Goal: Task Accomplishment & Management: Complete application form

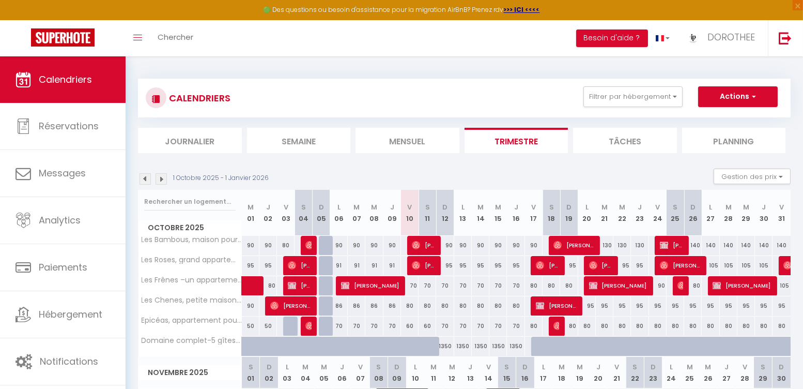
click at [415, 245] on img at bounding box center [416, 245] width 8 height 8
select select "OK"
select select "0"
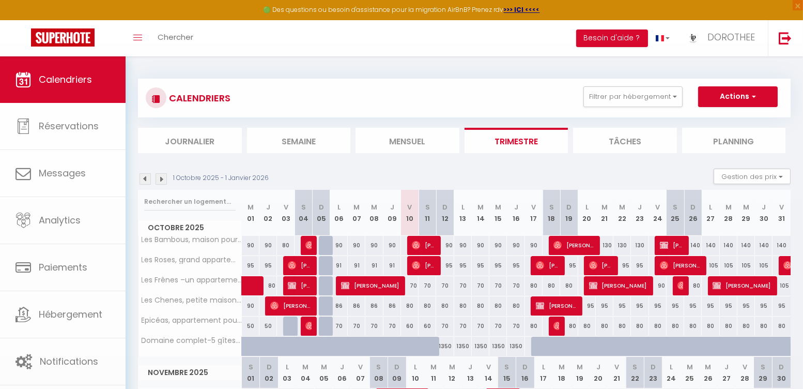
select select "1"
select select
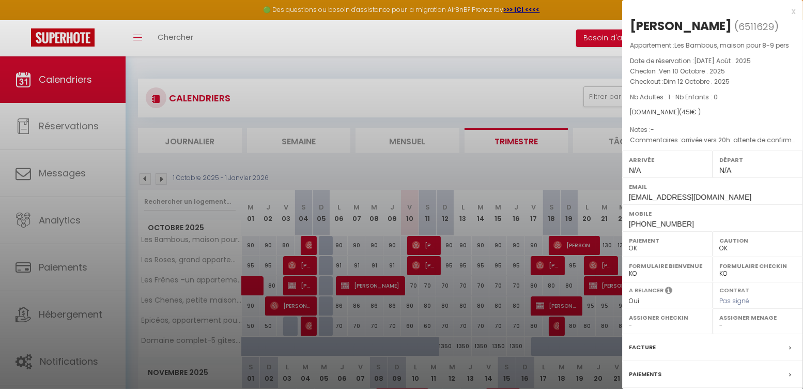
click at [413, 264] on div at bounding box center [401, 194] width 803 height 389
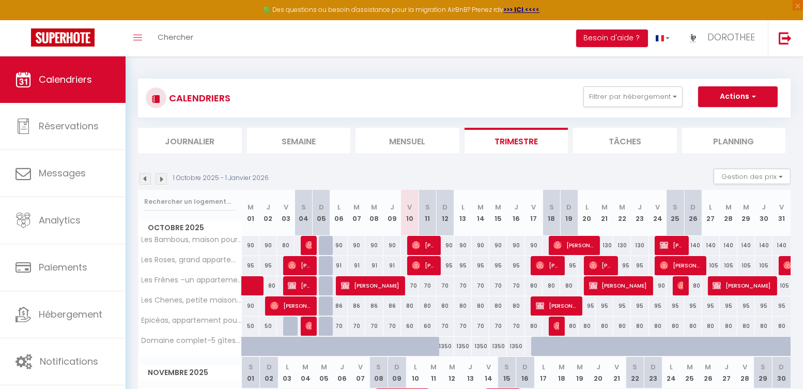
click at [413, 264] on img at bounding box center [416, 265] width 8 height 8
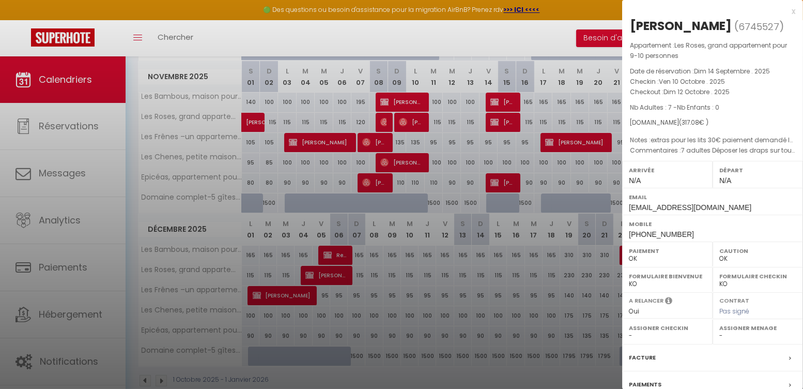
scroll to position [100, 0]
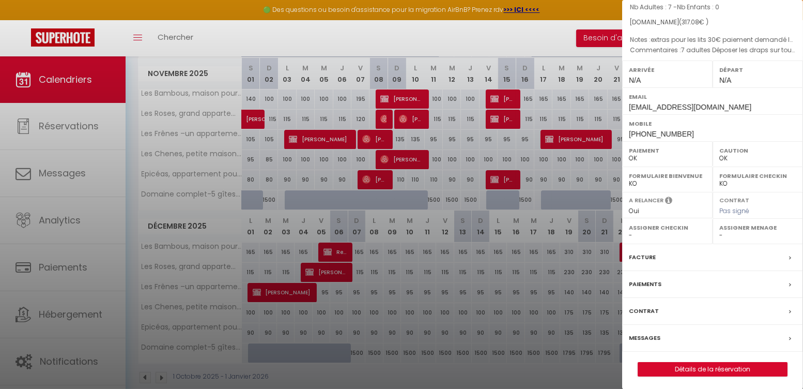
click at [702, 362] on link "Détails de la réservation" at bounding box center [713, 368] width 149 height 13
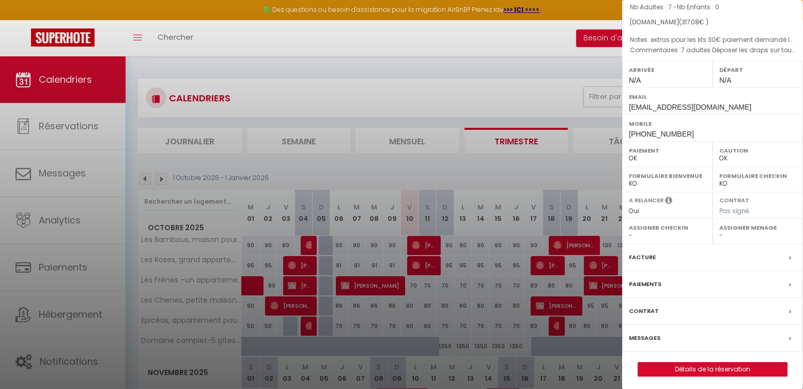
select select
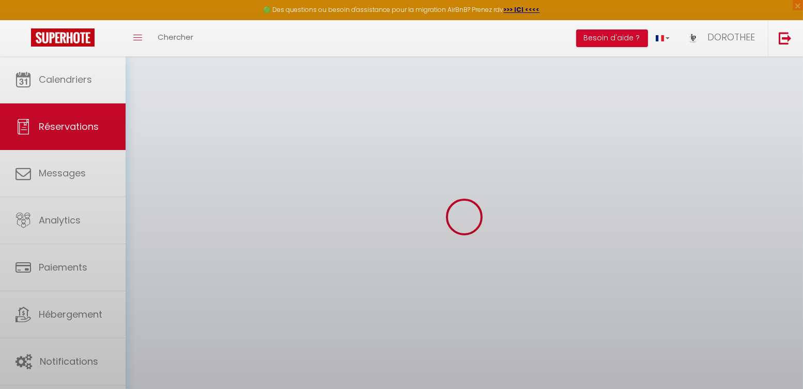
select select
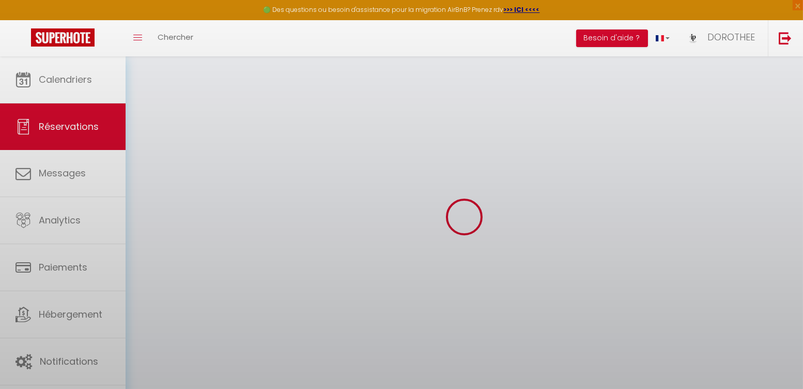
select select
checkbox input "false"
select select
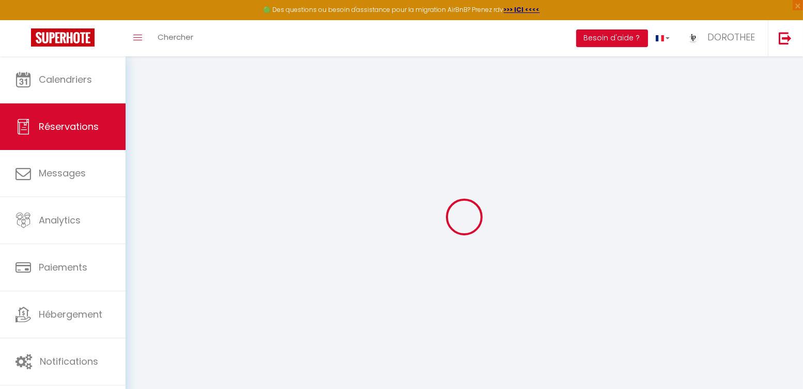
type input "[PERSON_NAME]"
type input "Brébion"
type input "[EMAIL_ADDRESS][DOMAIN_NAME]"
type input "[PHONE_NUMBER]"
select select "FR"
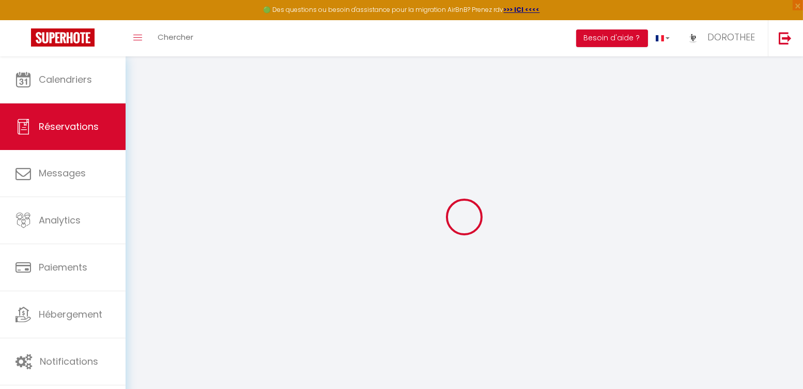
type input "55.26"
select select "41353"
select select "1"
select select
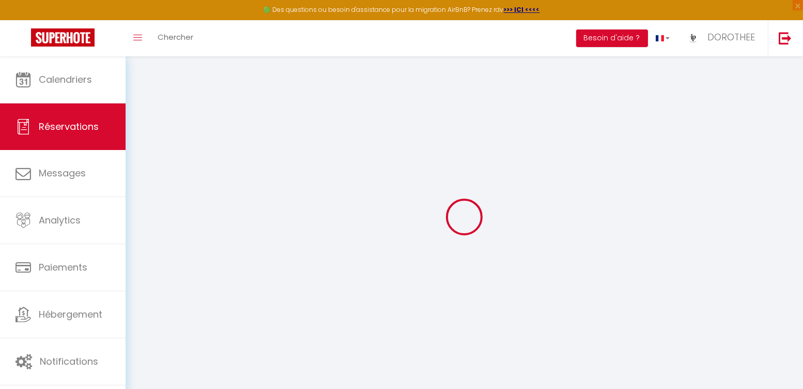
type input "7"
select select "12"
select select
type input "252"
checkbox input "false"
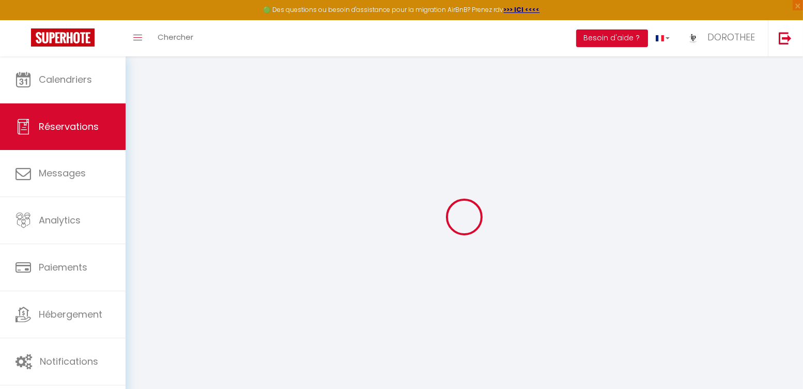
type input "0"
select select "1"
type input "0"
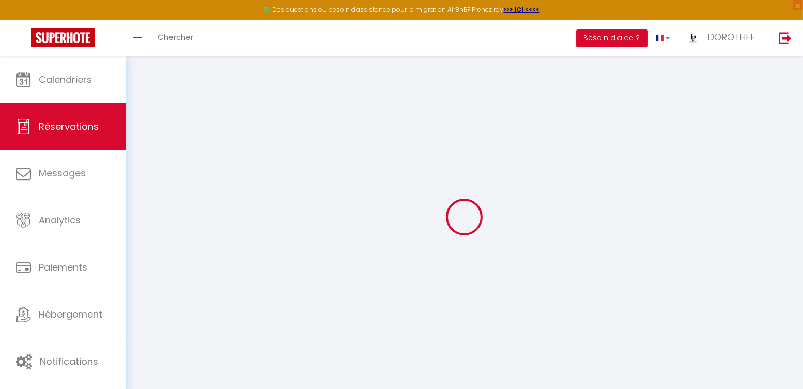
select select
select select "15"
checkbox input "false"
select select
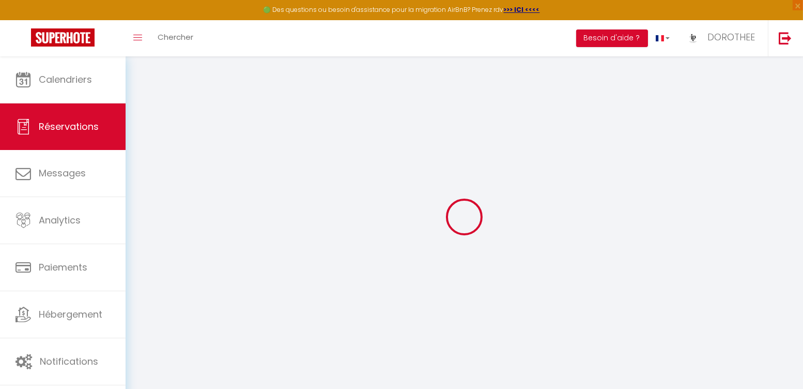
select select
checkbox input "false"
select select
checkbox input "false"
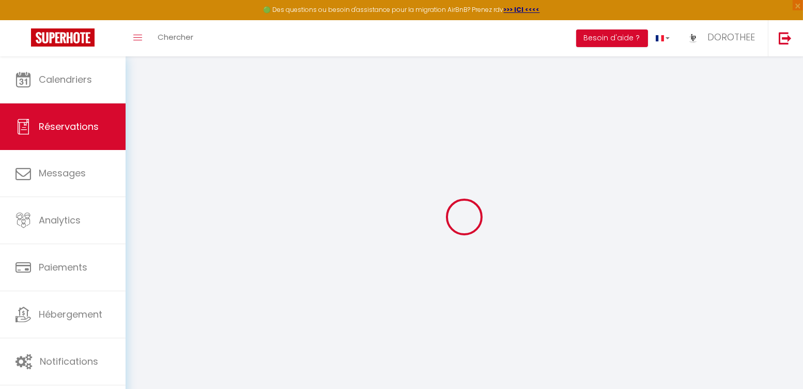
type textarea "7 adultes Déposer les draps sur tous les lits uniquement pas de serviette arriv…"
type textarea "extras pour les lits 30€ paiement demandé le 8/10 par sumup en attente"
type input "55"
type input "10.08"
select select
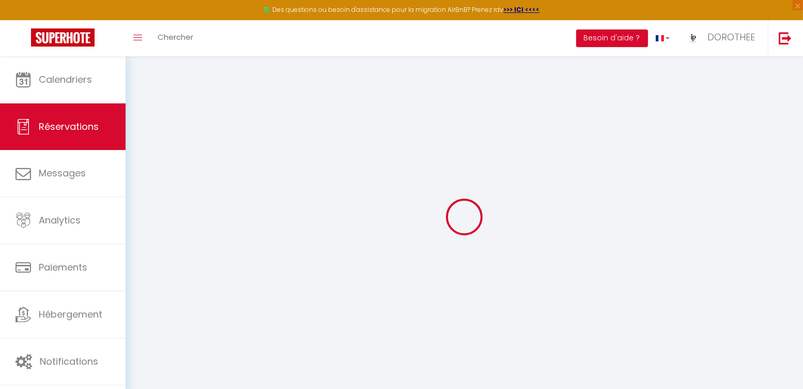
select select
checkbox input "false"
select select
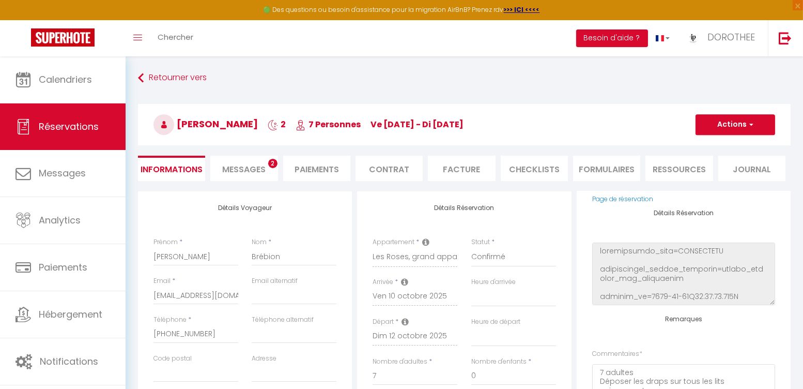
scroll to position [93, 0]
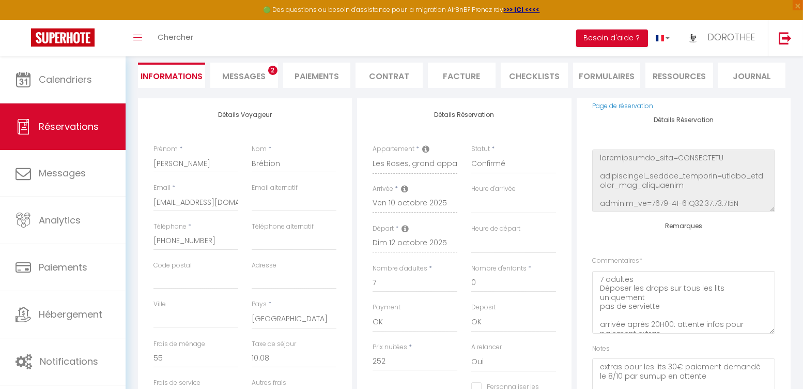
select select
checkbox input "false"
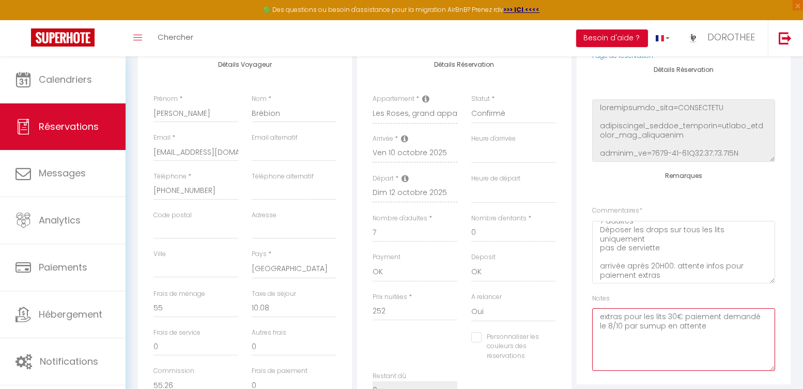
click at [739, 321] on textarea "extras pour les lits 30€ paiement demandé le 8/10 par sumup en attente" at bounding box center [684, 339] width 183 height 63
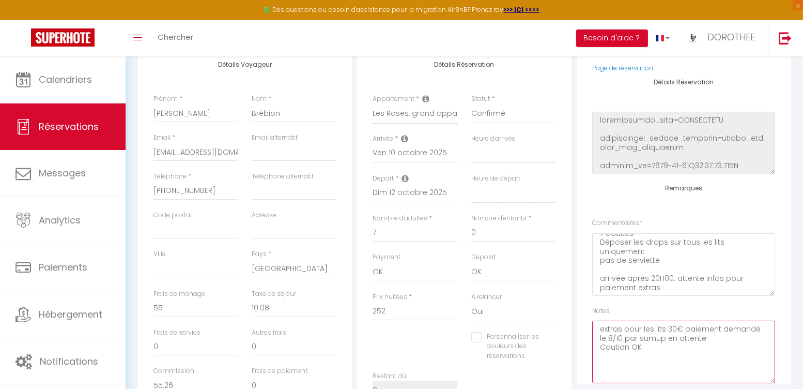
scroll to position [18, 0]
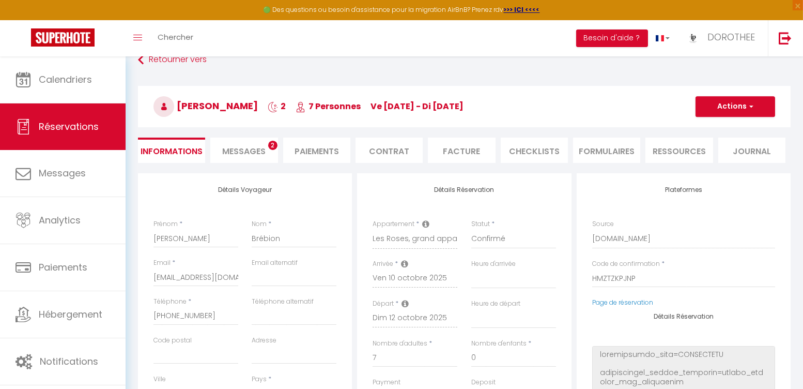
type textarea "extras pour les lits 30€ paiement demandé le 8/10 par sumup en attente Caution …"
click at [729, 109] on button "Actions" at bounding box center [736, 106] width 80 height 21
click at [724, 125] on link "Enregistrer" at bounding box center [726, 129] width 82 height 13
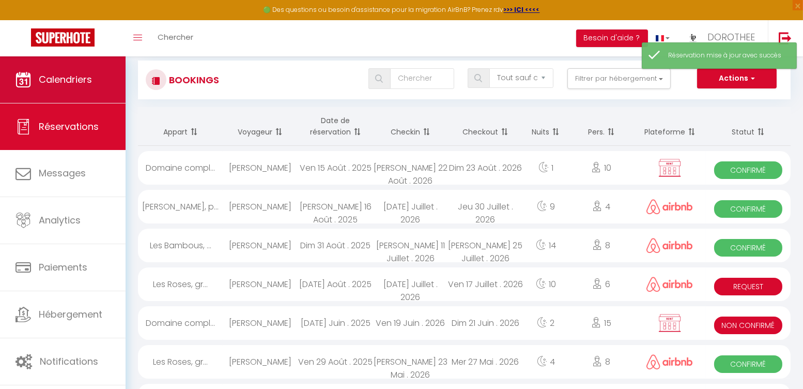
click at [60, 76] on span "Calendriers" at bounding box center [65, 79] width 53 height 13
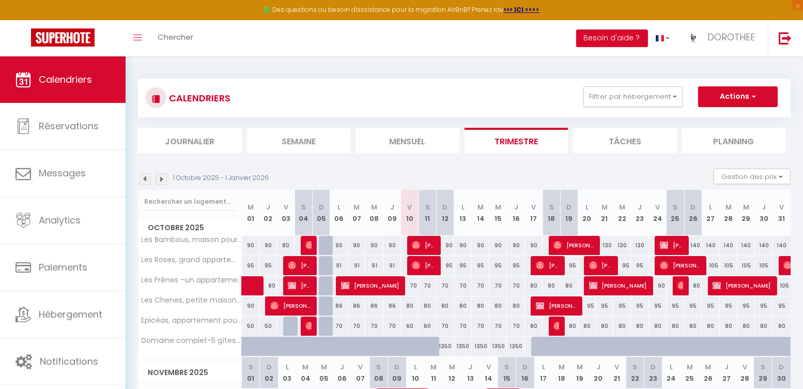
scroll to position [316, 0]
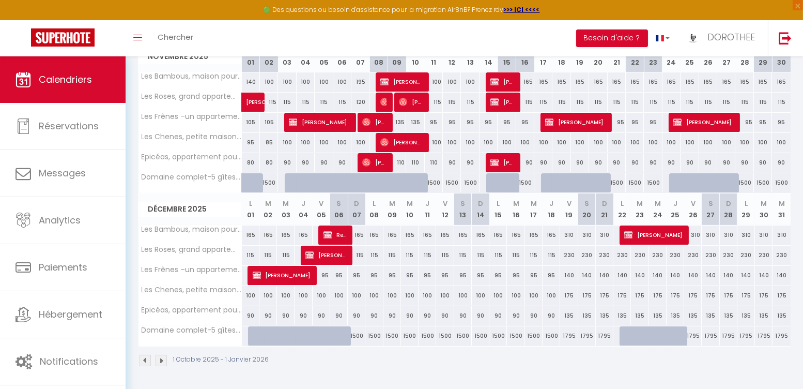
click at [623, 230] on div at bounding box center [629, 235] width 18 height 20
click at [626, 232] on img at bounding box center [629, 235] width 8 height 8
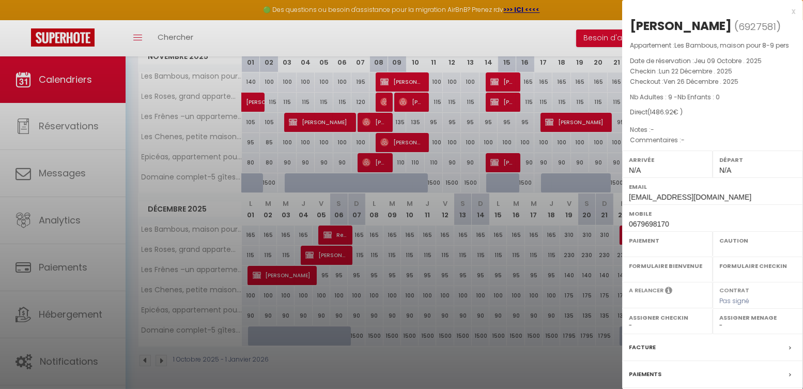
select select "KO"
select select "0"
select select "1"
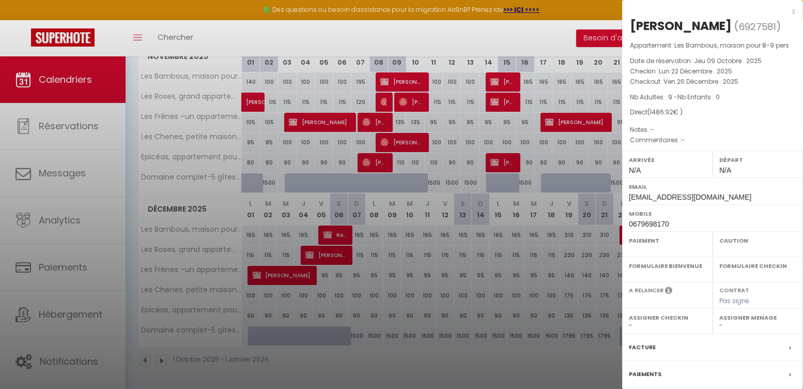
select select
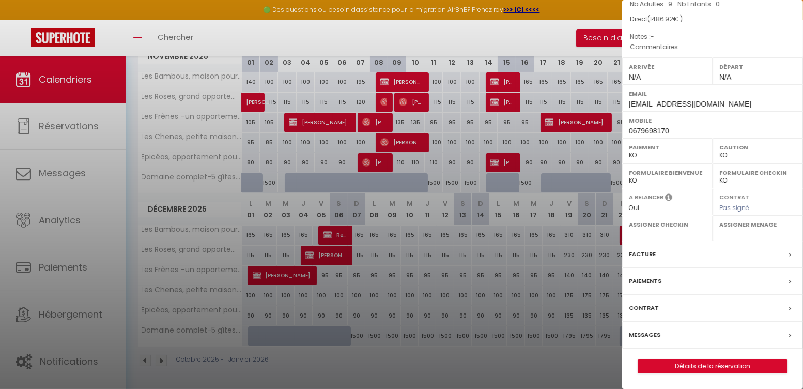
click at [692, 362] on link "Détails de la réservation" at bounding box center [713, 365] width 149 height 13
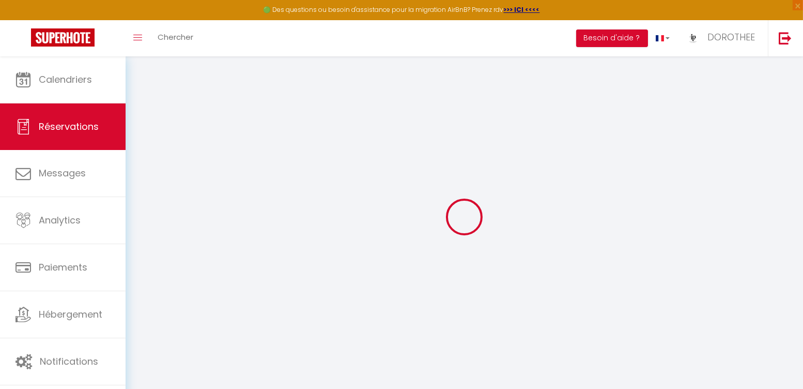
type input "[PERSON_NAME]"
type input "[GEOGRAPHIC_DATA]"
type input "[EMAIL_ADDRESS][DOMAIN_NAME]"
type input "0679698170"
select select "FR"
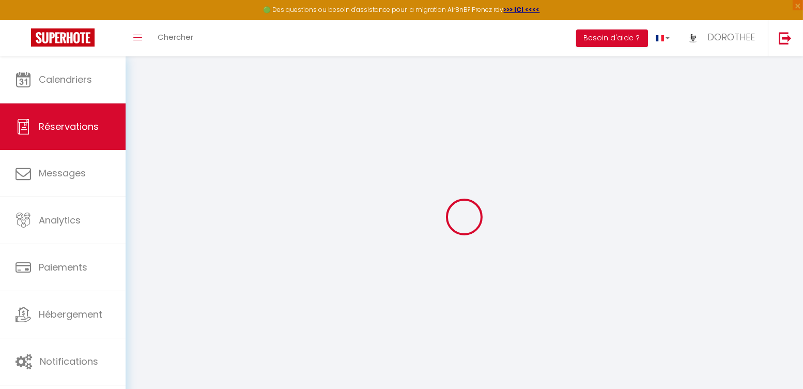
select select "41352"
select select "2"
type input "Lun 22 Décembre 2025"
select select
type input "Ven 26 Décembre 2025"
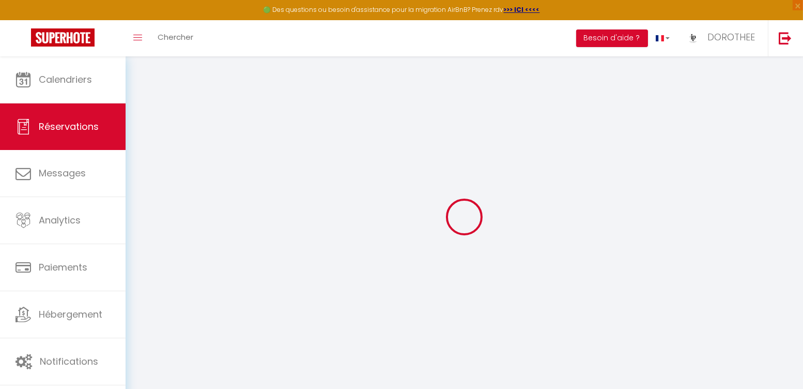
select select
type input "9"
select select "10"
select select
type input "1340"
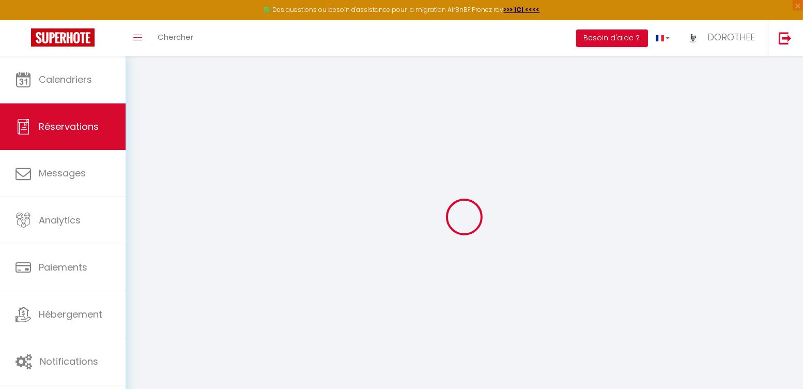
checkbox input "false"
type input "1486.92"
type input "0"
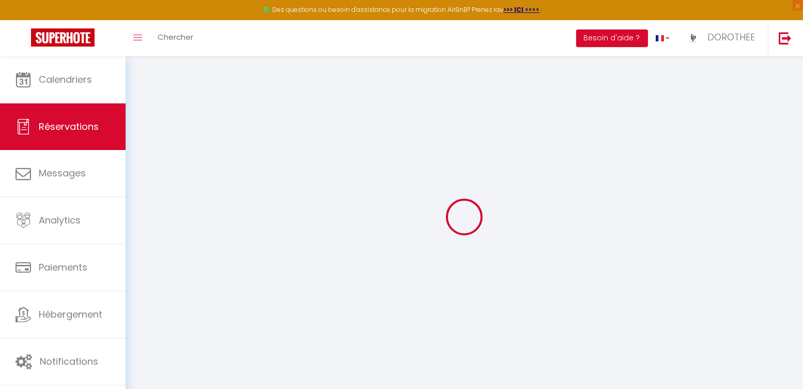
select select
select select "14"
checkbox input "false"
select select
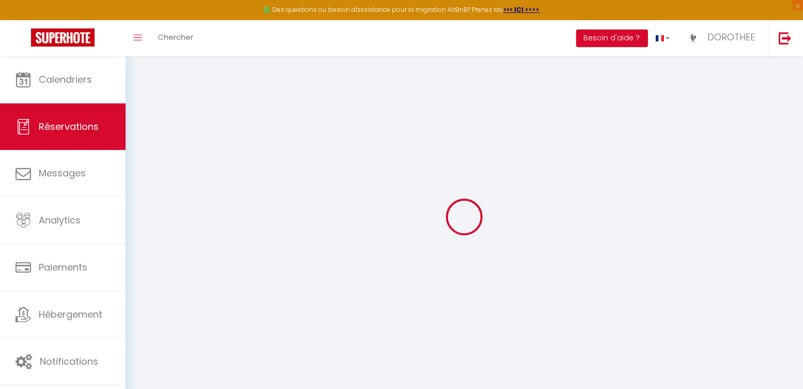
select select
checkbox input "false"
select select
checkbox input "false"
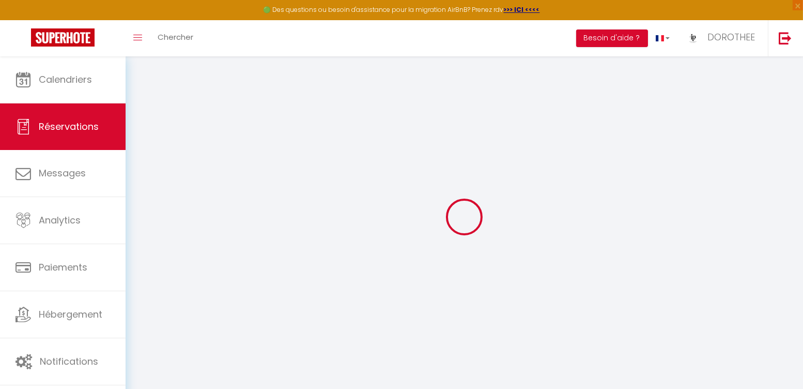
select select
checkbox input "false"
type input "85"
type input "61.92"
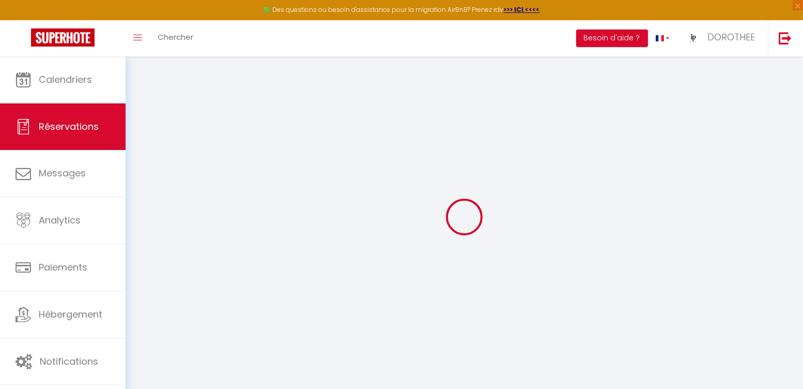
select select
checkbox input "false"
select select
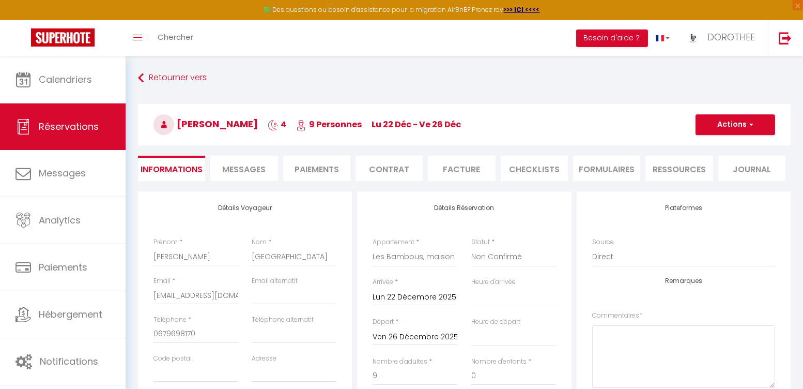
click at [475, 163] on li "Facture" at bounding box center [461, 168] width 67 height 25
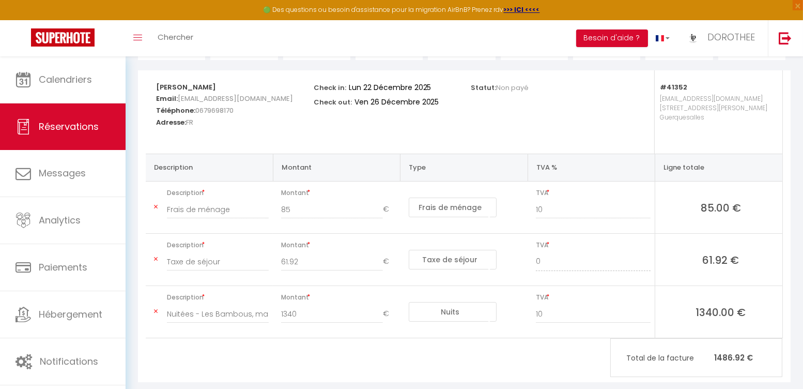
scroll to position [42, 0]
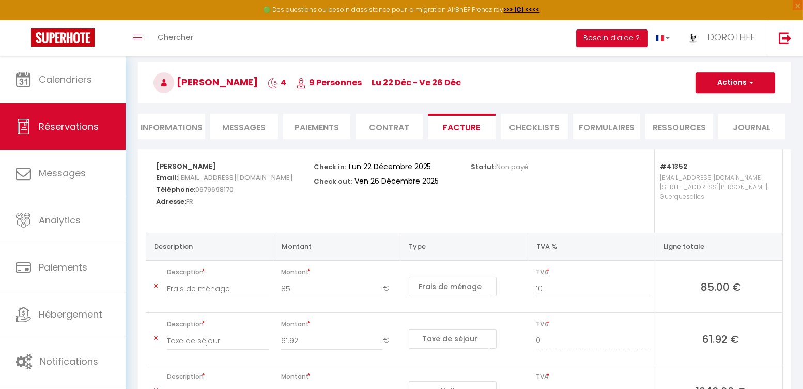
click at [708, 77] on button "Actions" at bounding box center [736, 82] width 80 height 21
click at [701, 113] on link "Aperçu et éditer" at bounding box center [728, 118] width 87 height 13
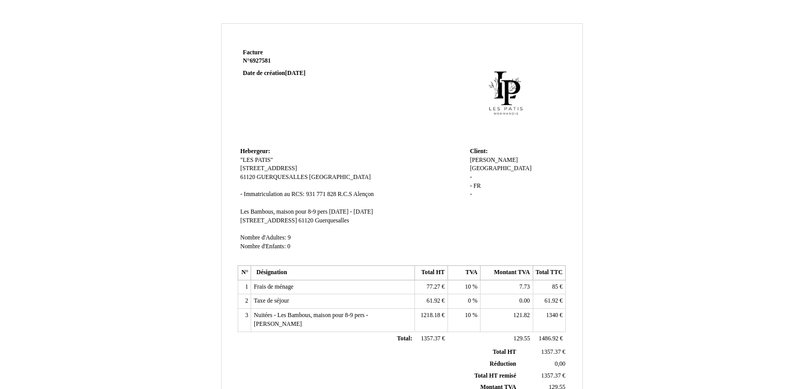
scroll to position [235, 0]
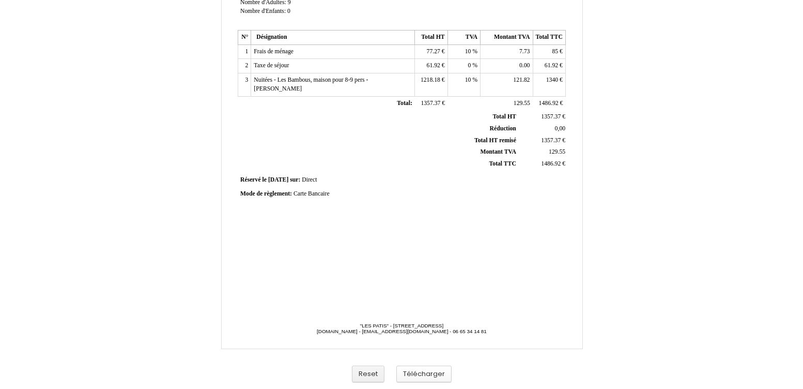
click at [412, 372] on button "Télécharger" at bounding box center [424, 374] width 55 height 17
